Goal: Find specific page/section: Find specific page/section

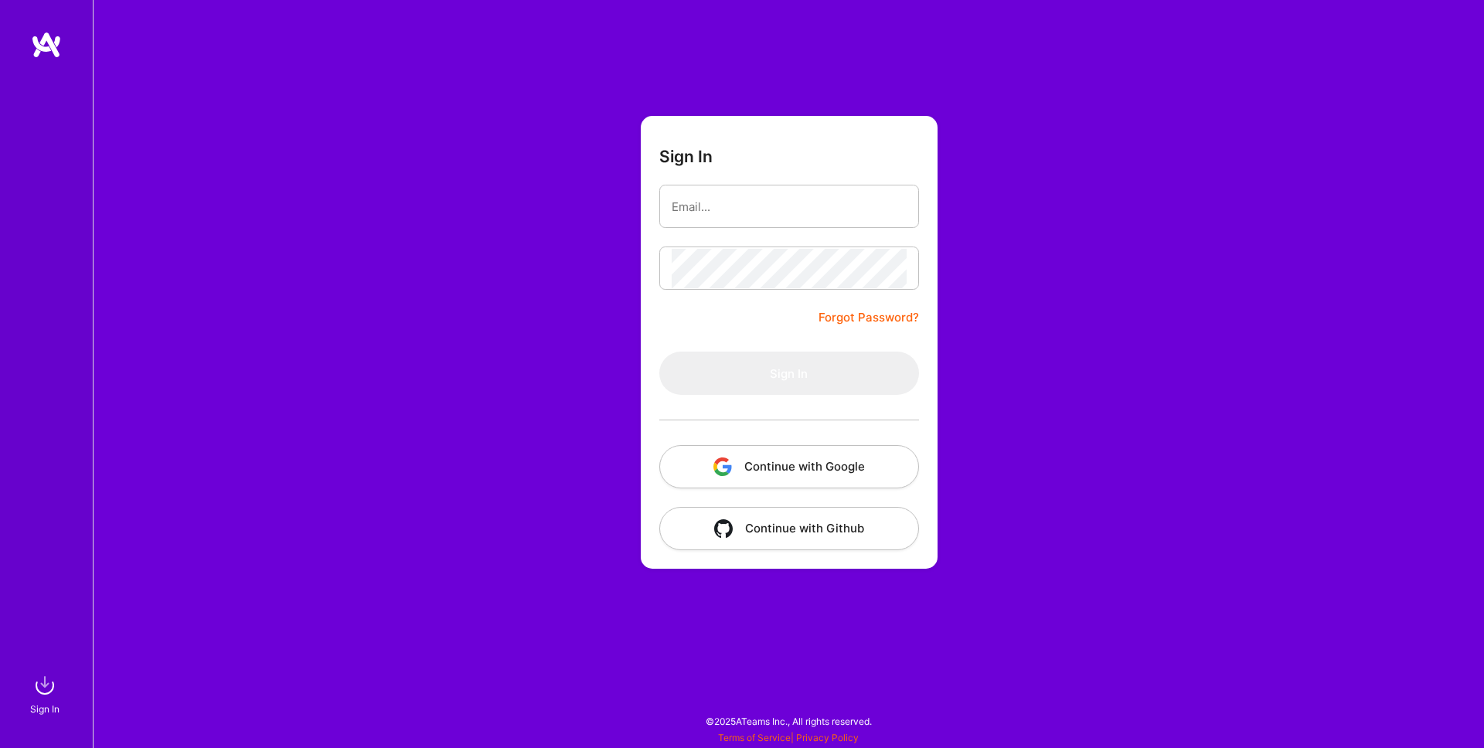
click at [891, 448] on button "Continue with Google" at bounding box center [789, 466] width 260 height 43
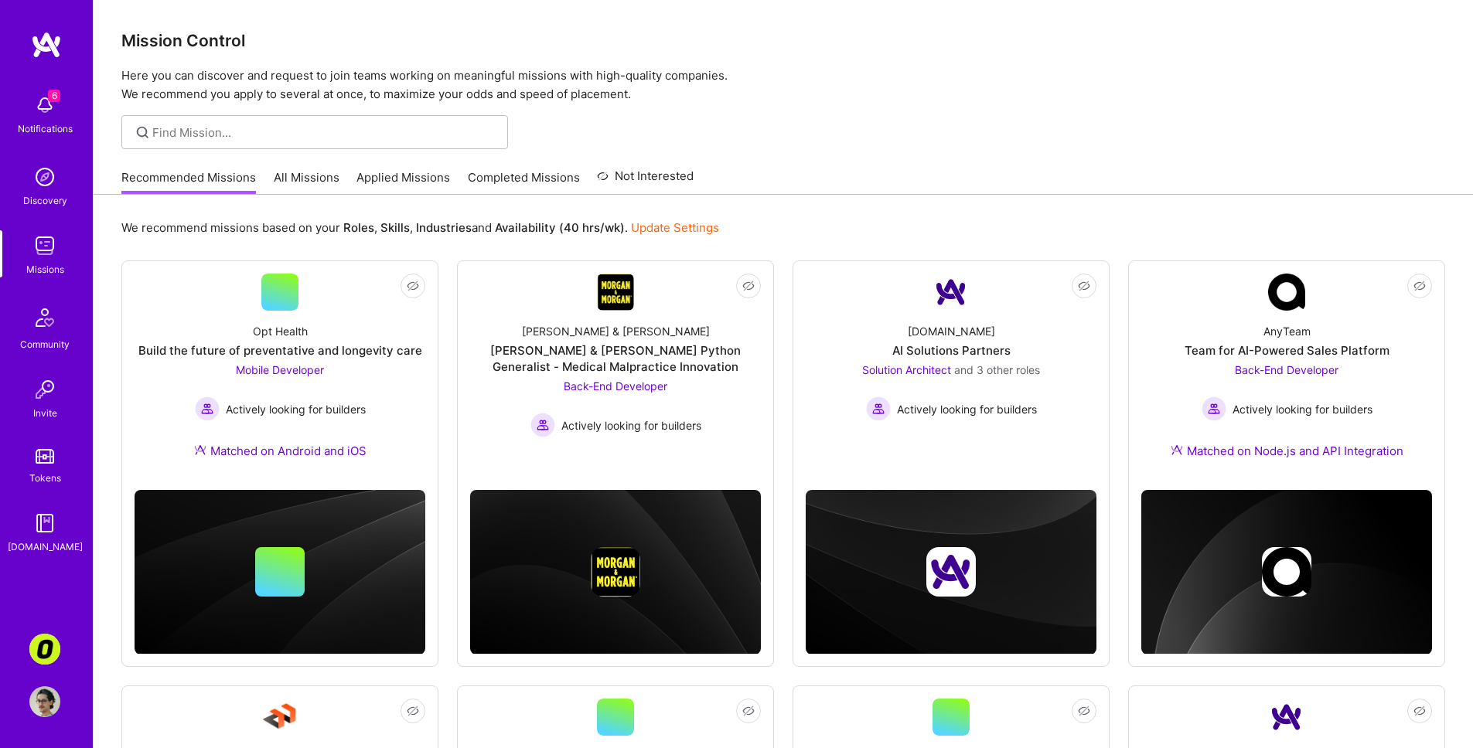
click at [319, 170] on link "All Missions" at bounding box center [307, 182] width 66 height 26
